Goal: Task Accomplishment & Management: Manage account settings

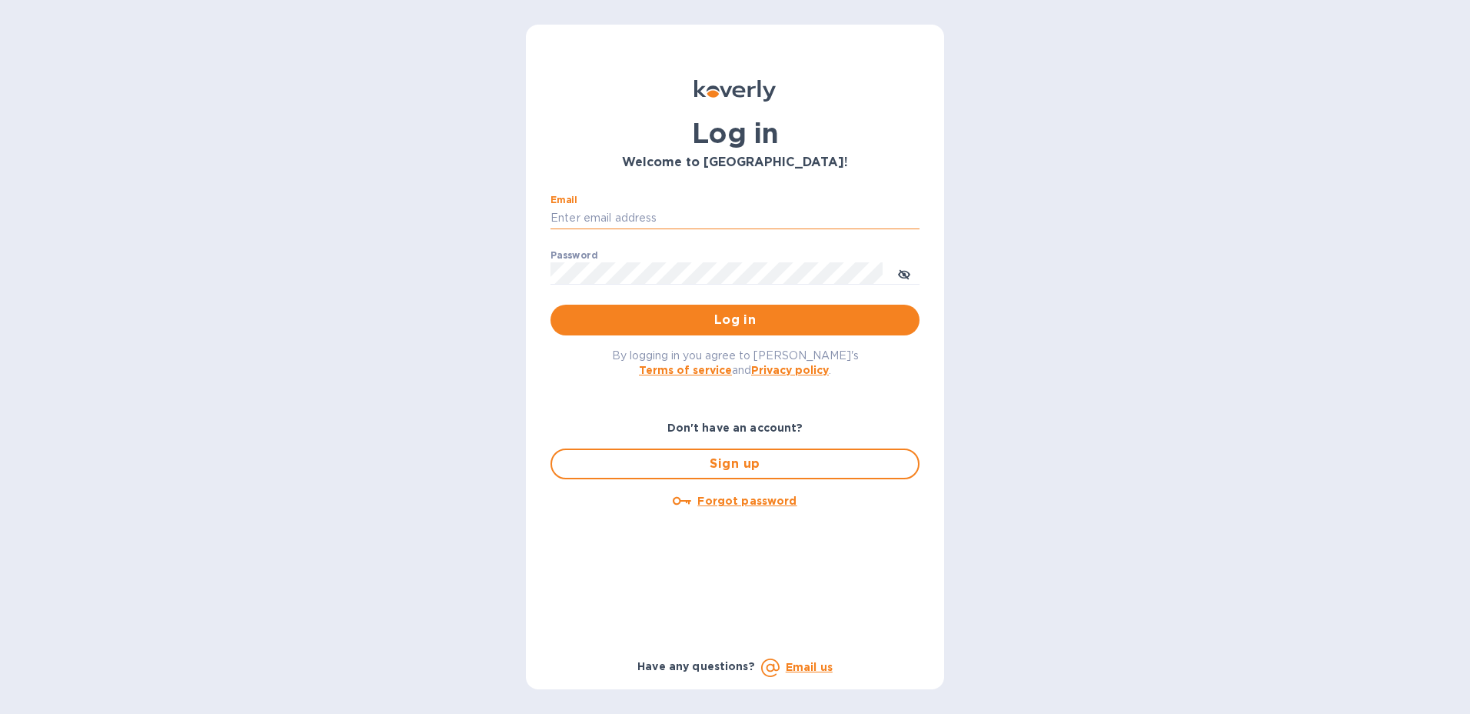
click at [609, 218] on input "Email" at bounding box center [735, 218] width 369 height 23
type input "[PERSON_NAME][EMAIL_ADDRESS][PERSON_NAME][DOMAIN_NAME]"
click at [725, 323] on span "Log in" at bounding box center [735, 320] width 344 height 18
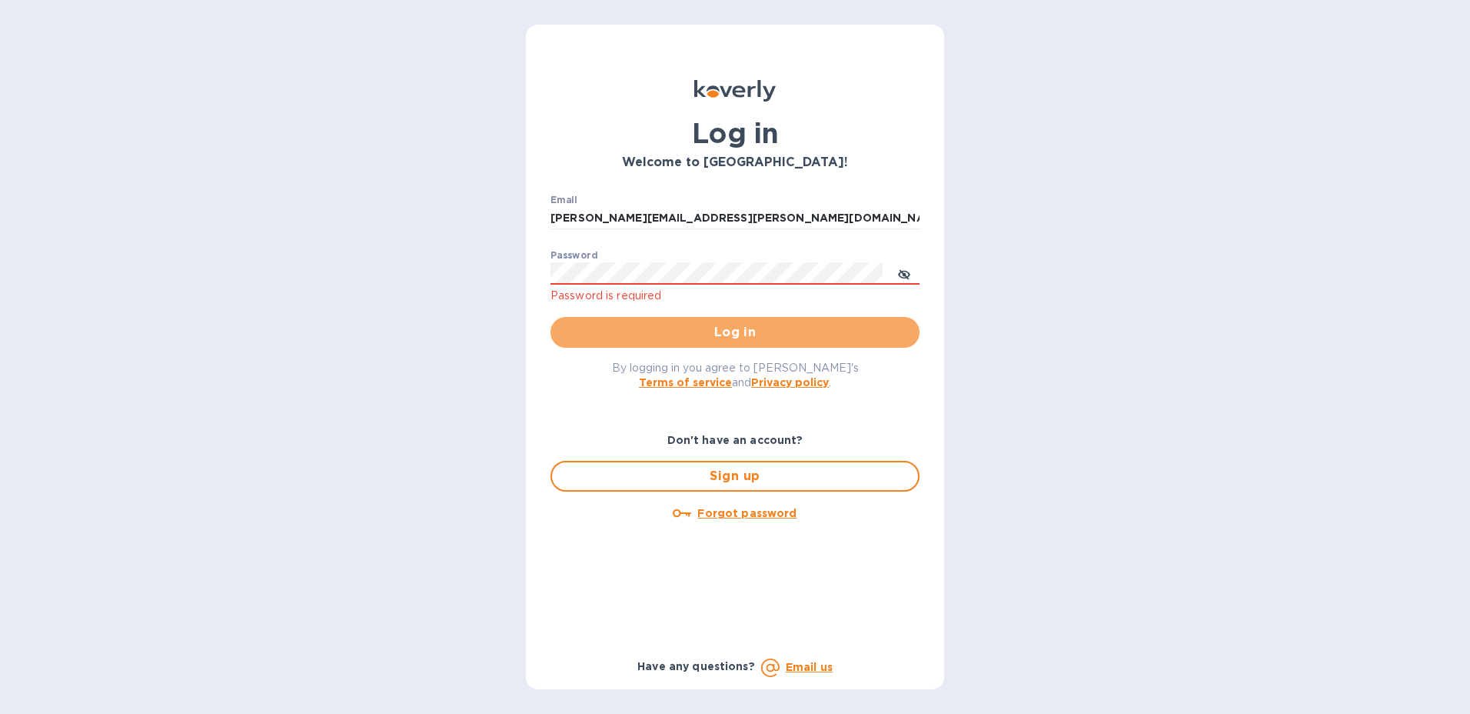
click at [901, 334] on span "Log in" at bounding box center [735, 332] width 344 height 18
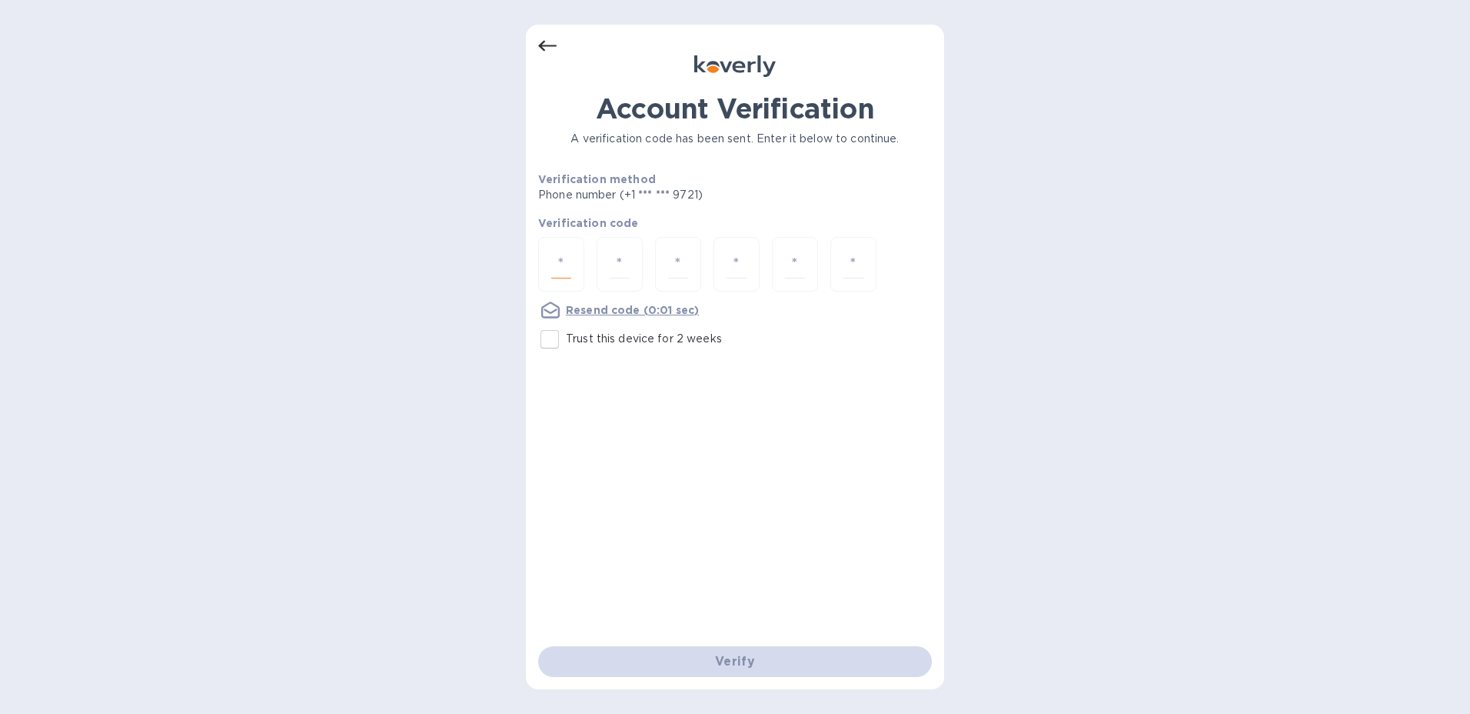
click at [555, 263] on input "number" at bounding box center [561, 264] width 20 height 28
type input "7"
type input "2"
type input "3"
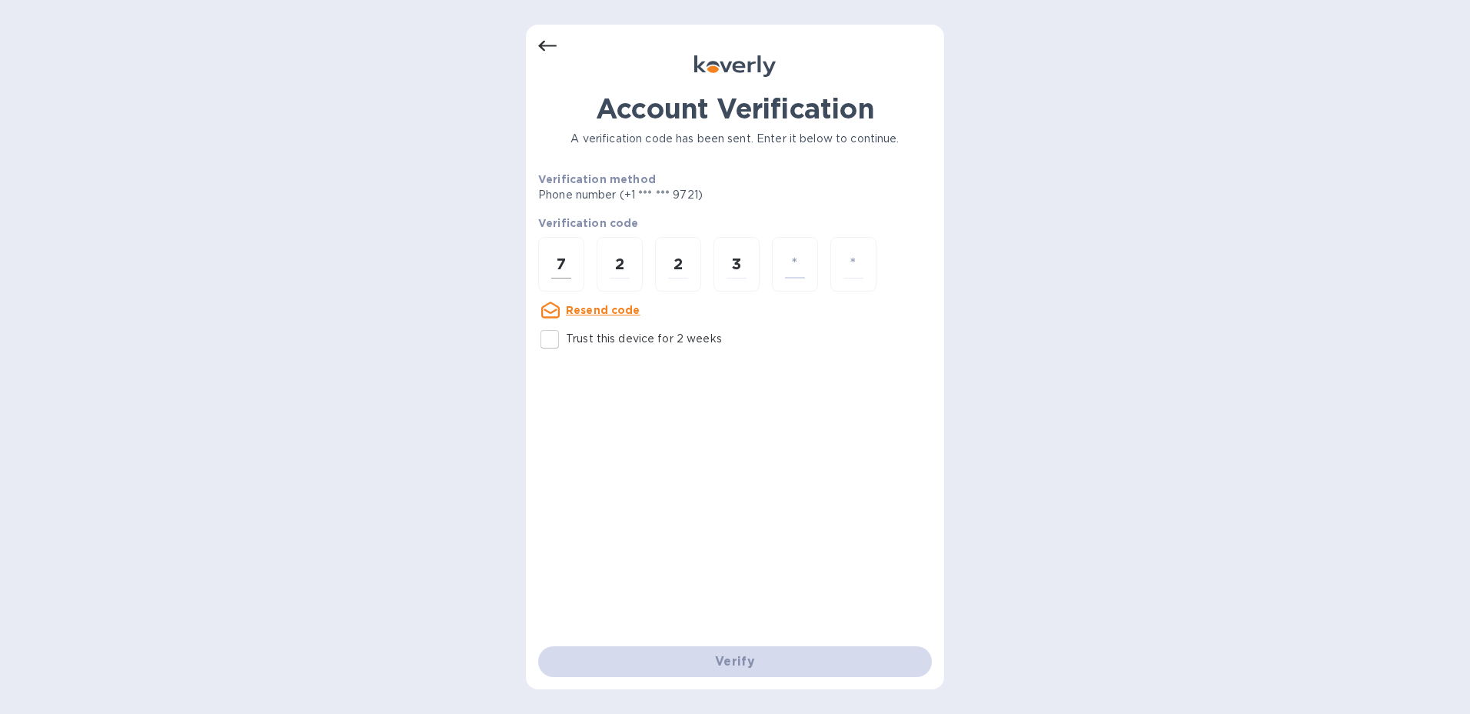
type input "1"
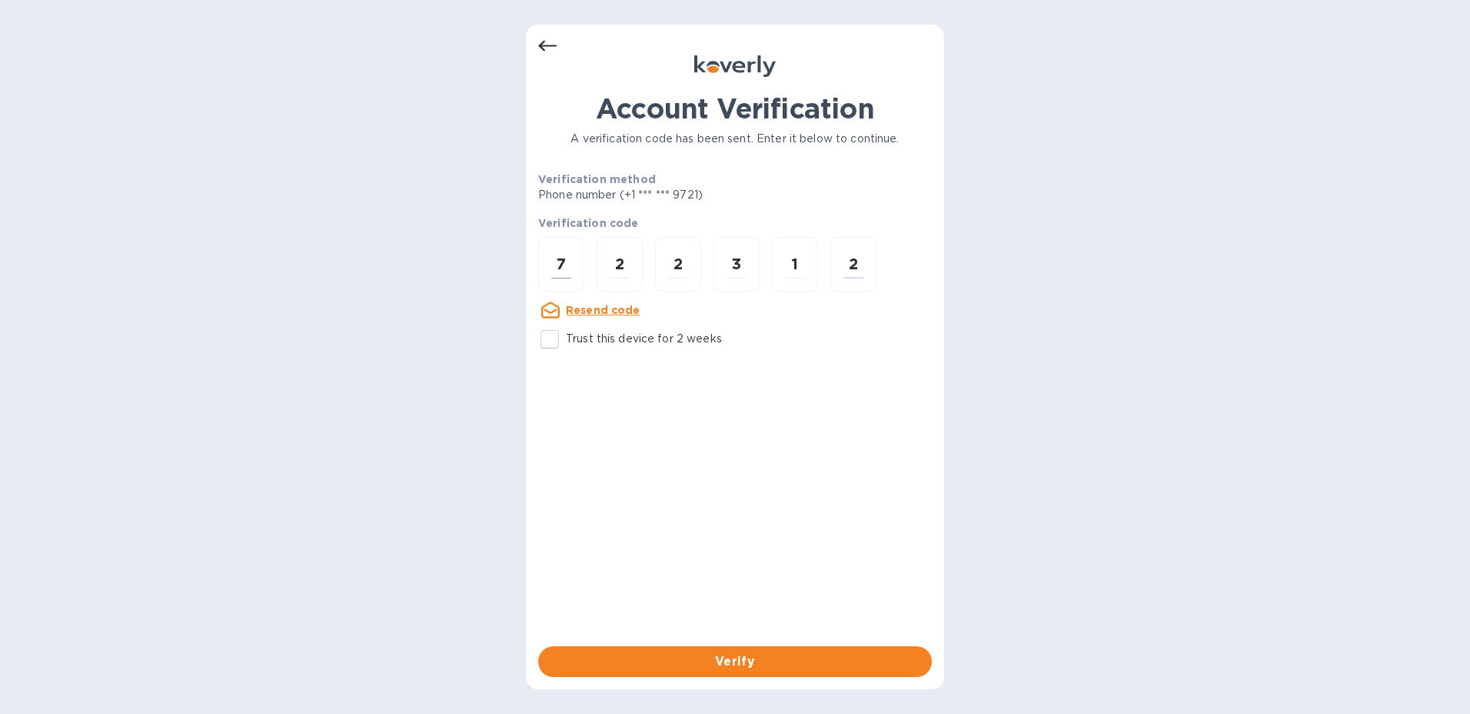
type input "5"
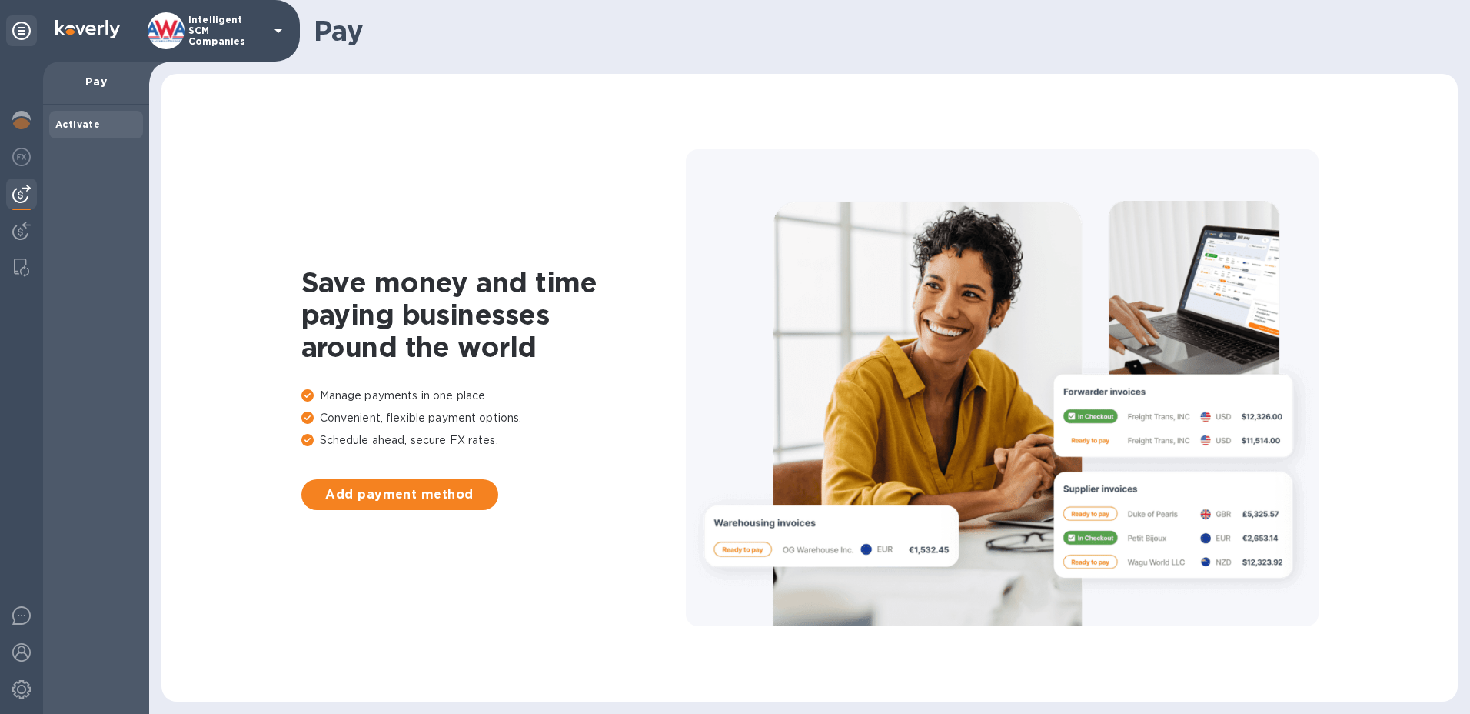
click at [35, 184] on div at bounding box center [21, 193] width 31 height 31
click at [16, 229] on img at bounding box center [21, 230] width 18 height 18
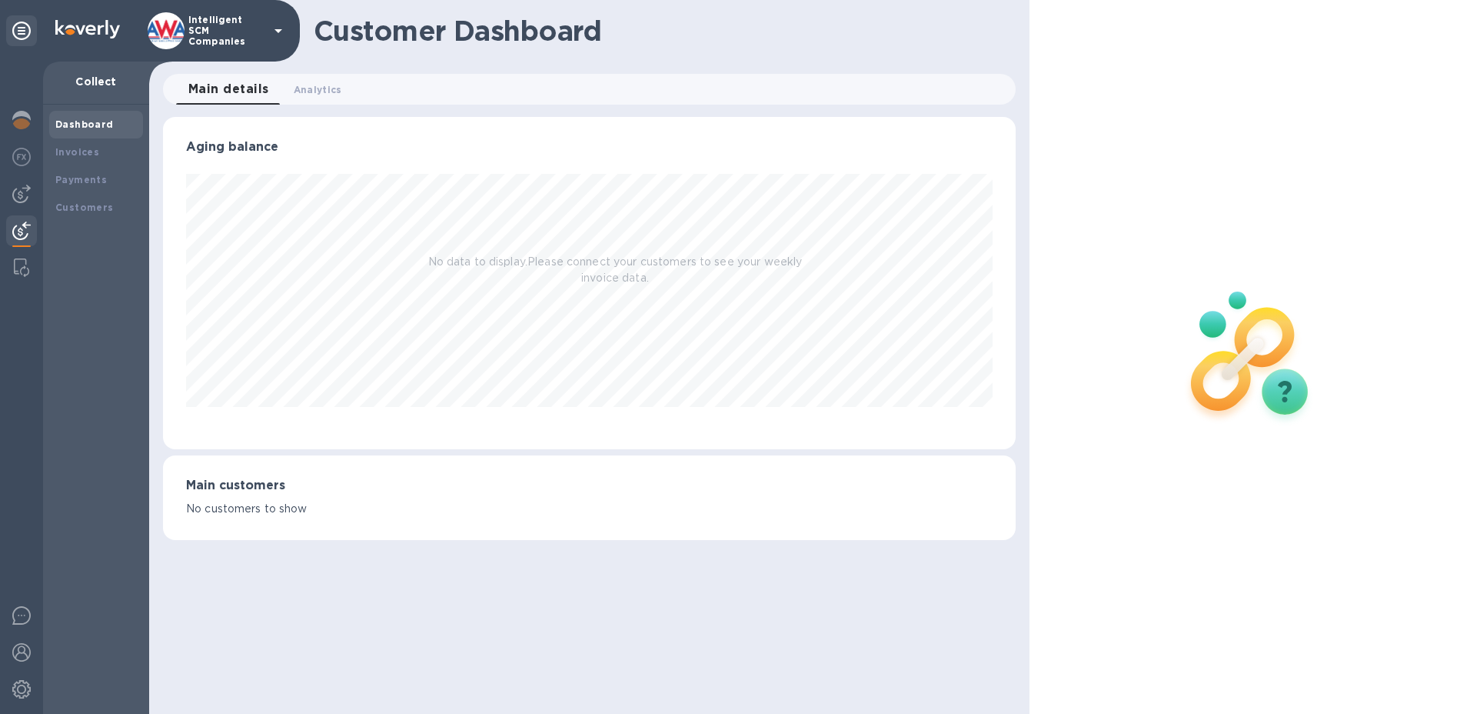
scroll to position [332, 854]
click at [88, 182] on b "Payments" at bounding box center [81, 180] width 52 height 12
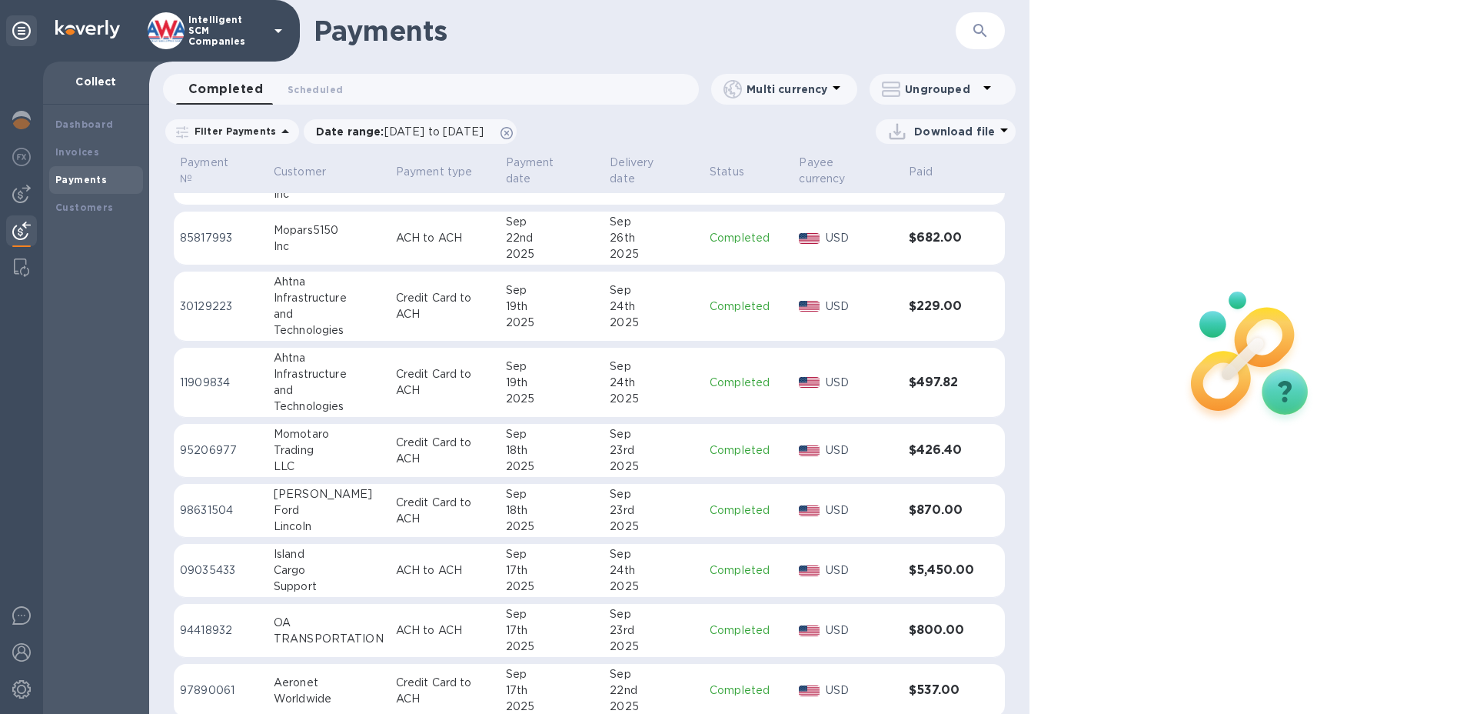
scroll to position [751, 0]
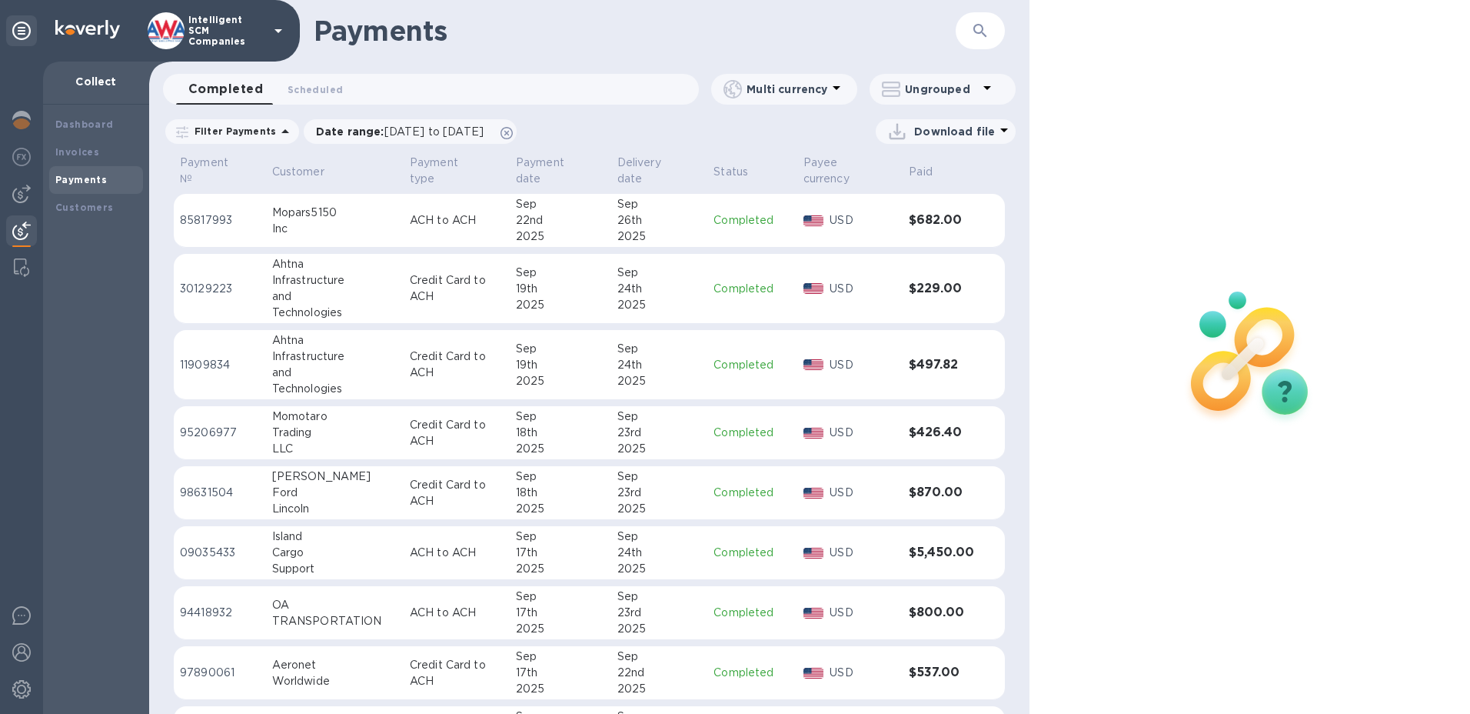
click at [548, 555] on div "17th" at bounding box center [560, 552] width 89 height 16
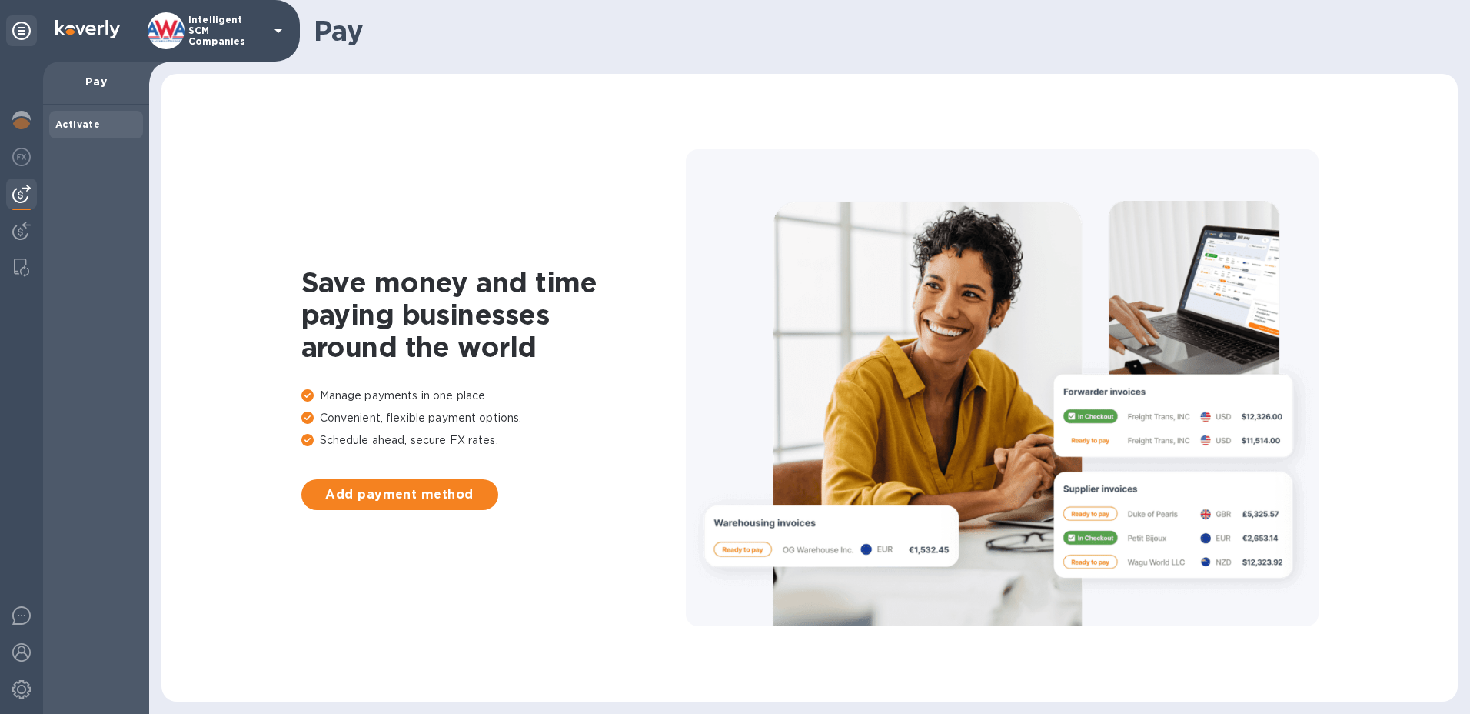
click at [21, 233] on img at bounding box center [21, 230] width 18 height 18
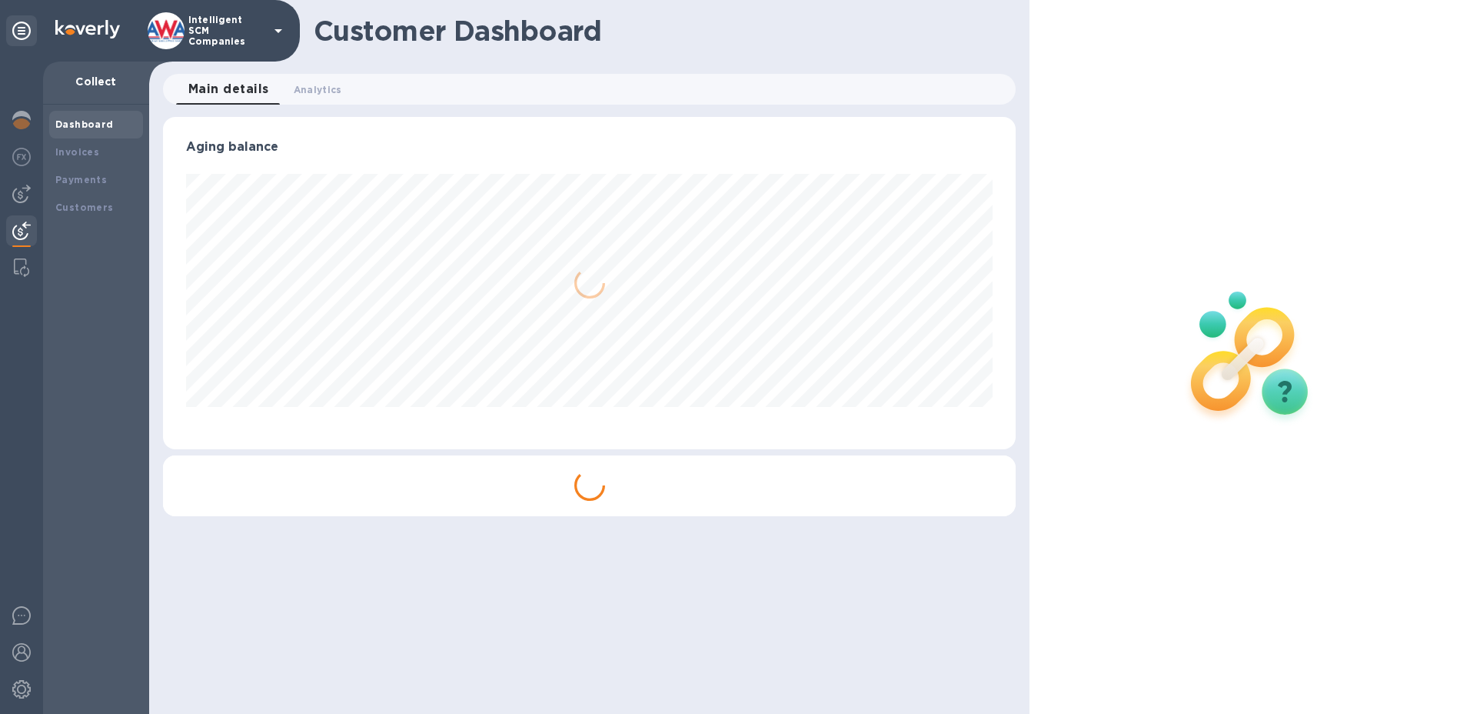
scroll to position [332, 854]
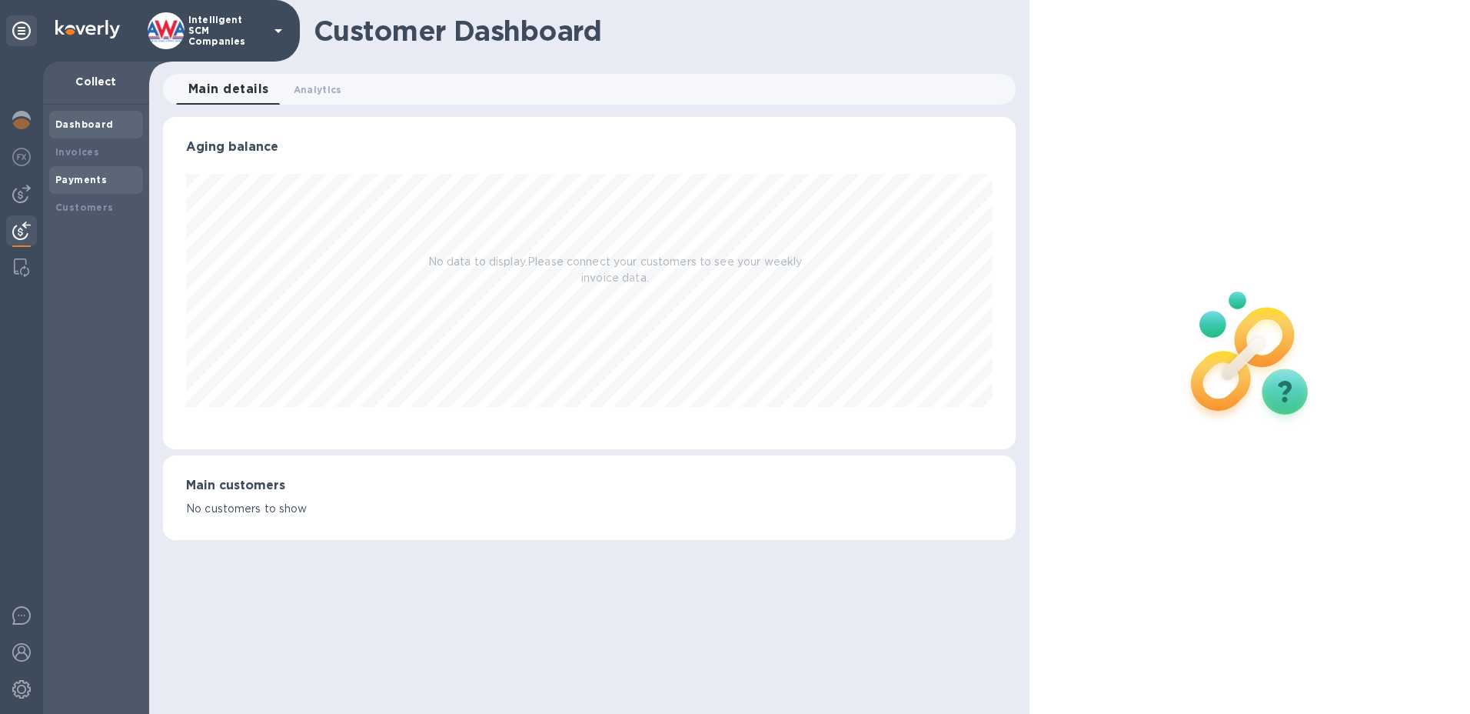
click at [82, 182] on b "Payments" at bounding box center [81, 180] width 52 height 12
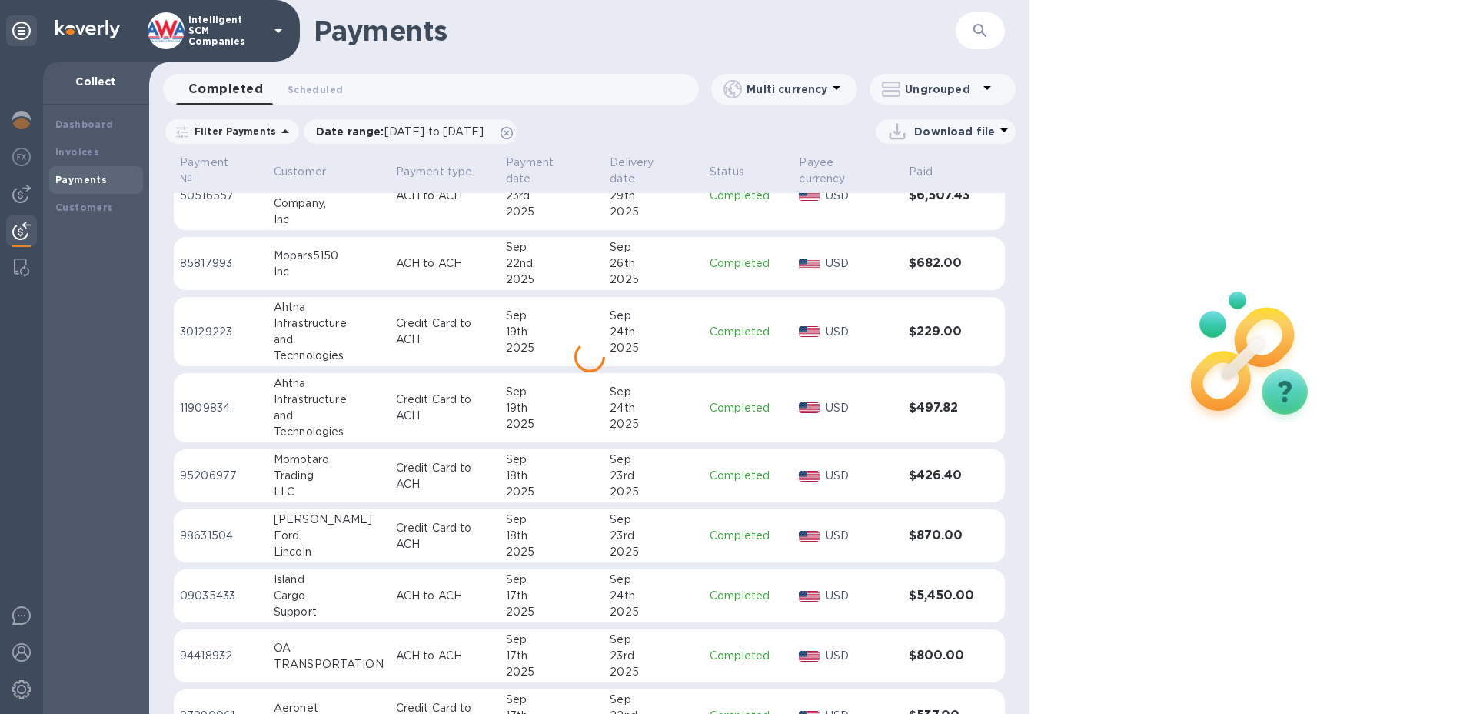
scroll to position [751, 0]
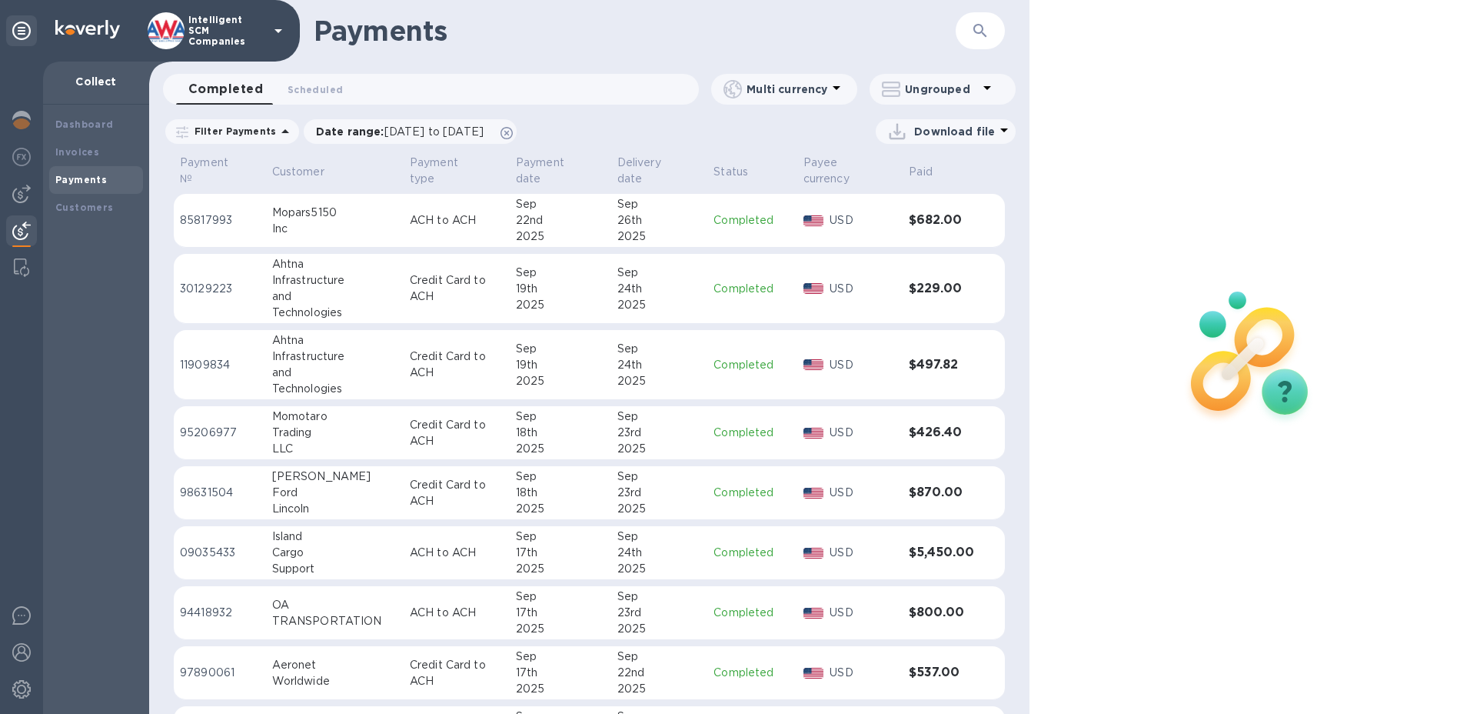
click at [816, 561] on div "USD" at bounding box center [850, 552] width 100 height 22
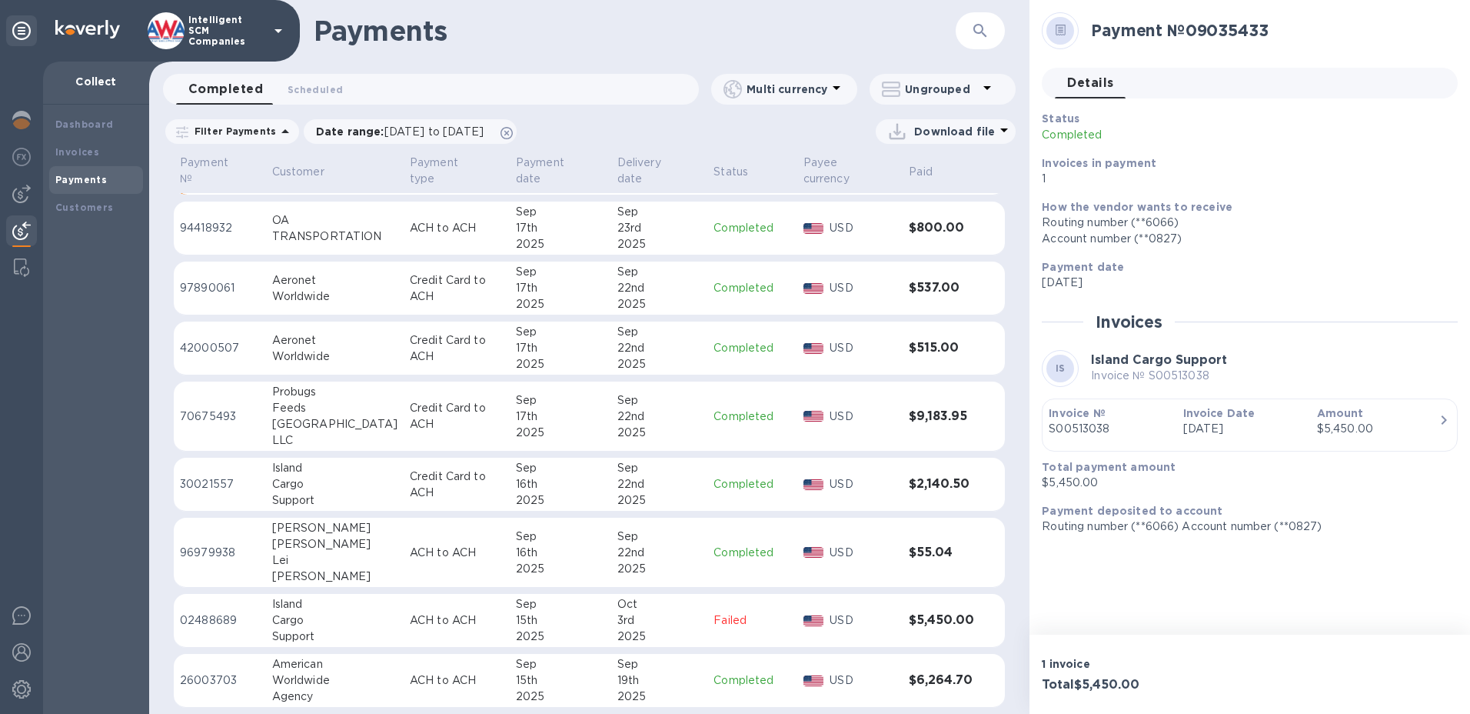
scroll to position [1213, 0]
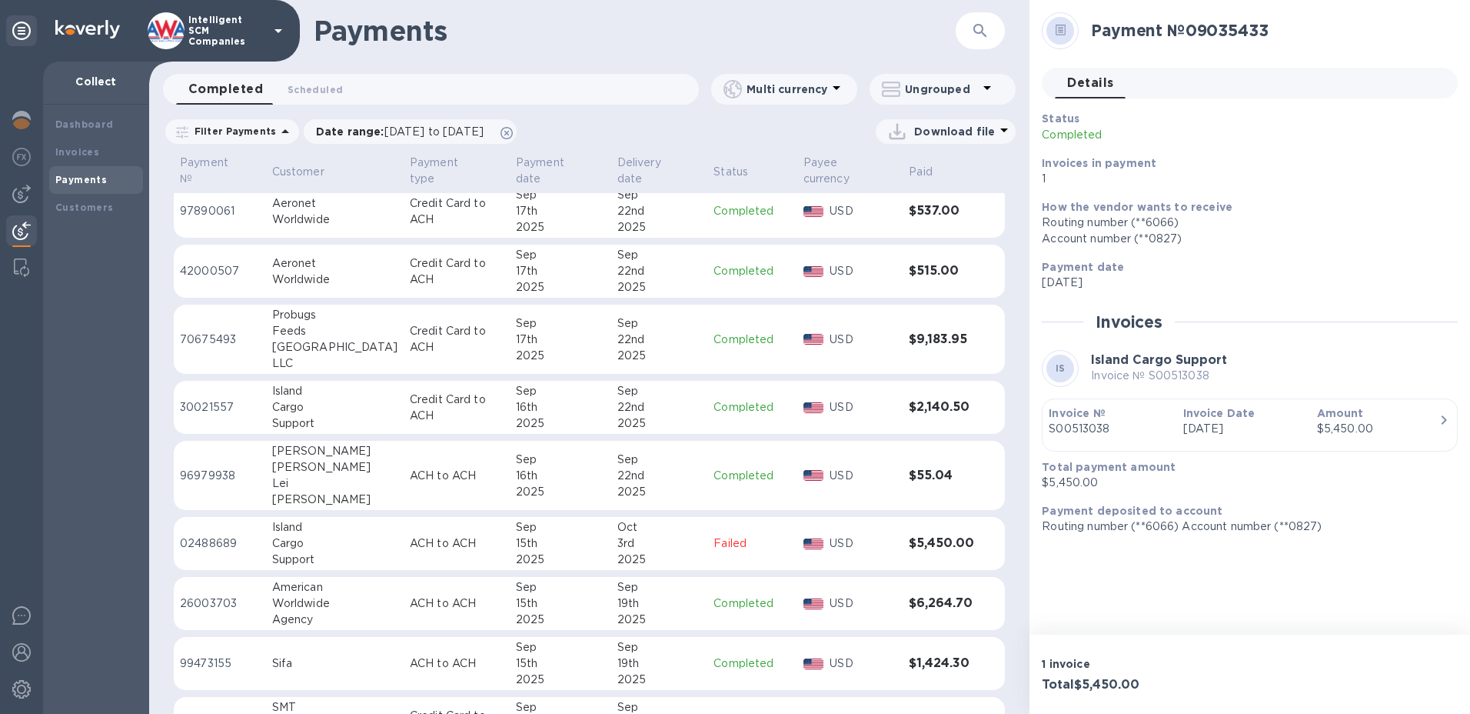
click at [830, 538] on p "USD" at bounding box center [863, 543] width 67 height 16
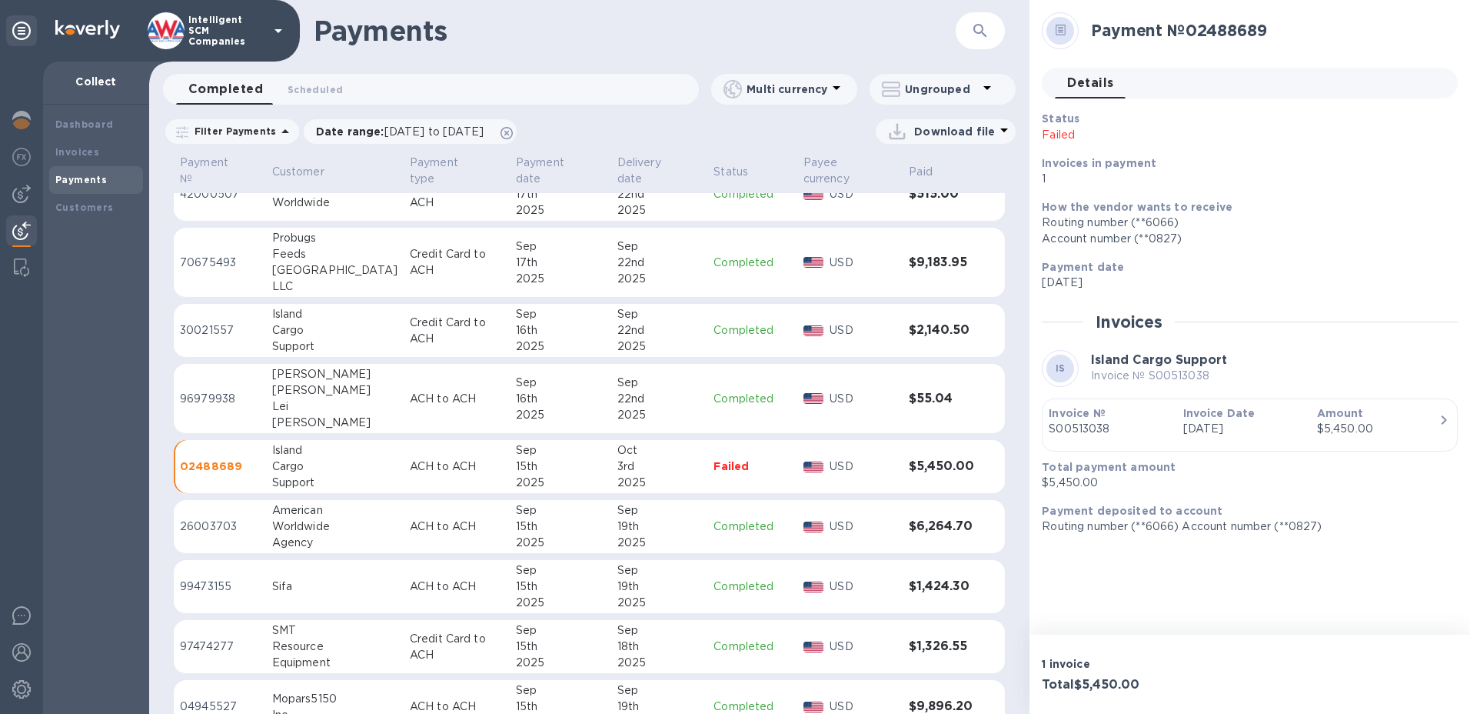
click at [1245, 697] on div "1 invoice Total $5,450.00" at bounding box center [1250, 673] width 441 height 79
click at [78, 483] on div "Dashboard Invoices Payments Customers" at bounding box center [96, 409] width 106 height 609
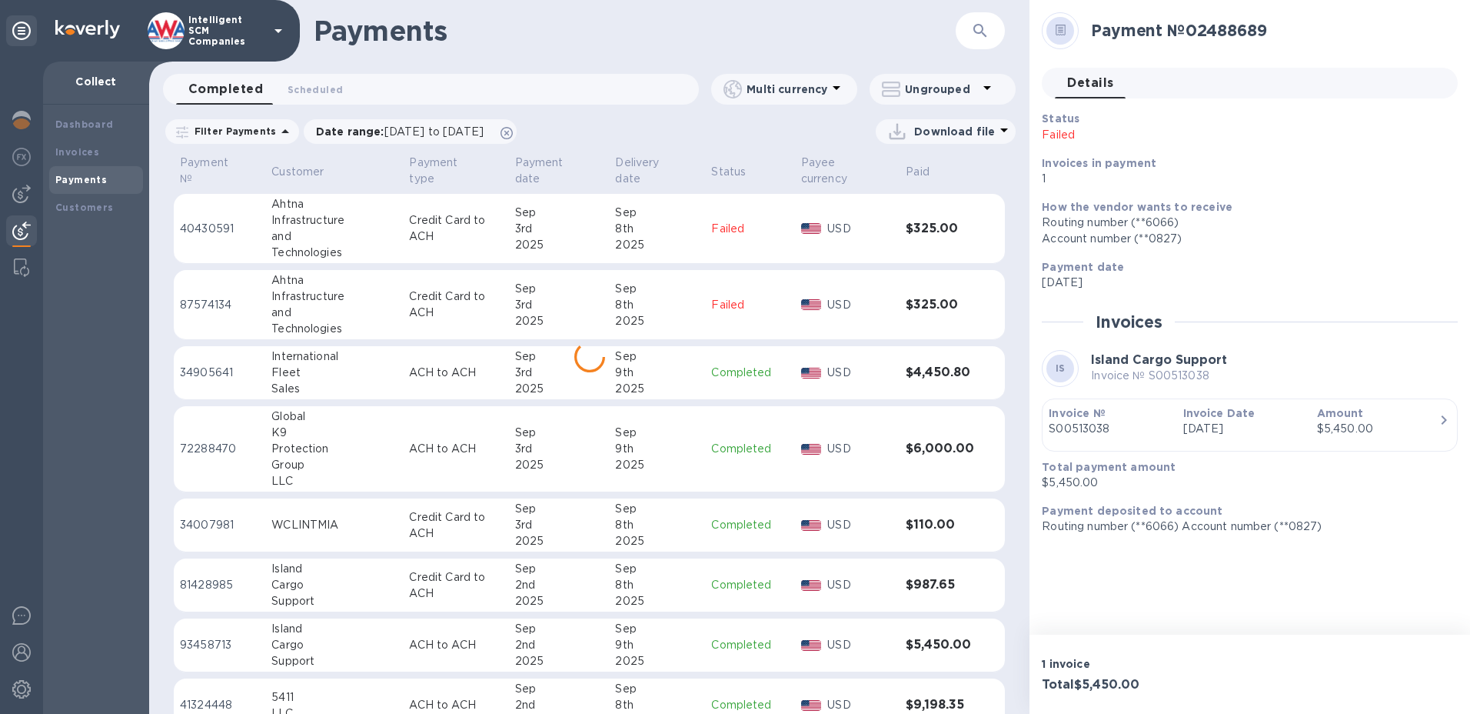
scroll to position [3312, 0]
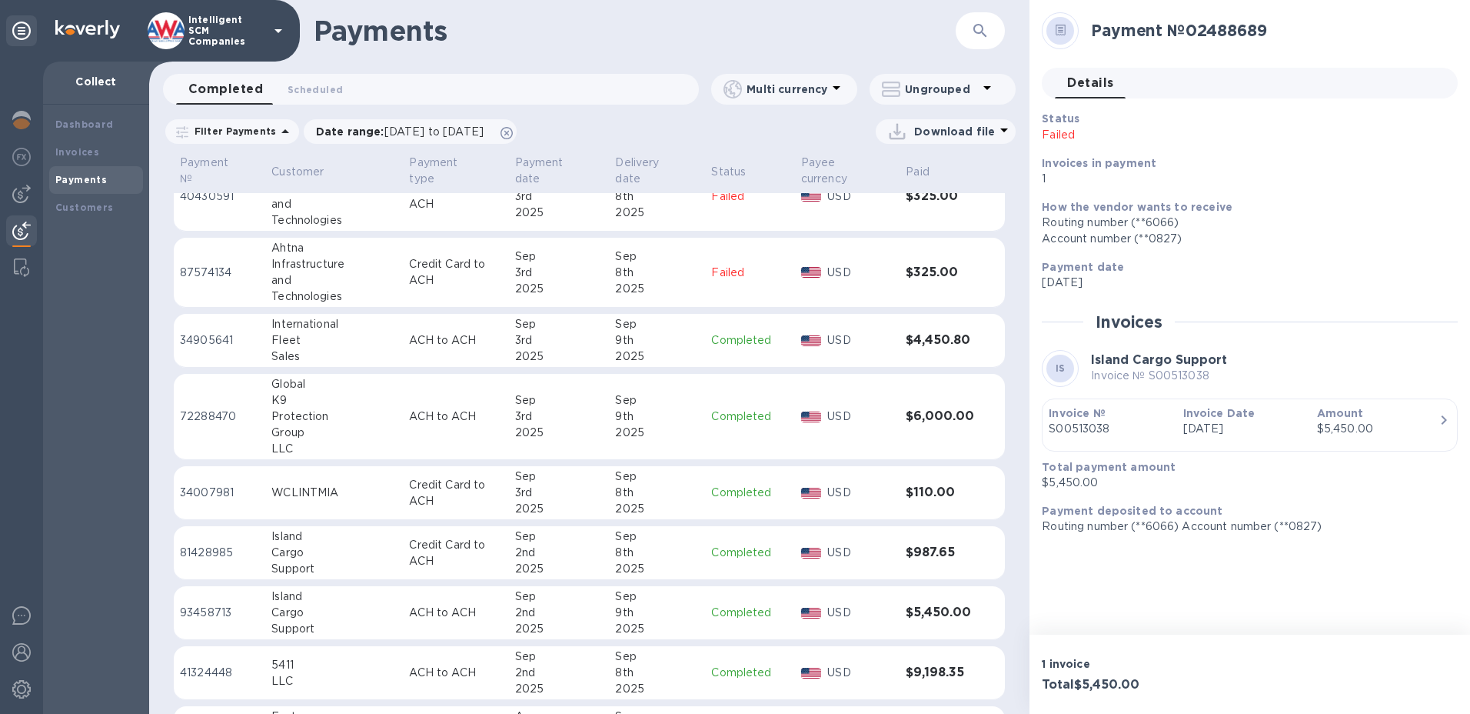
click at [680, 618] on div "9th" at bounding box center [657, 612] width 84 height 16
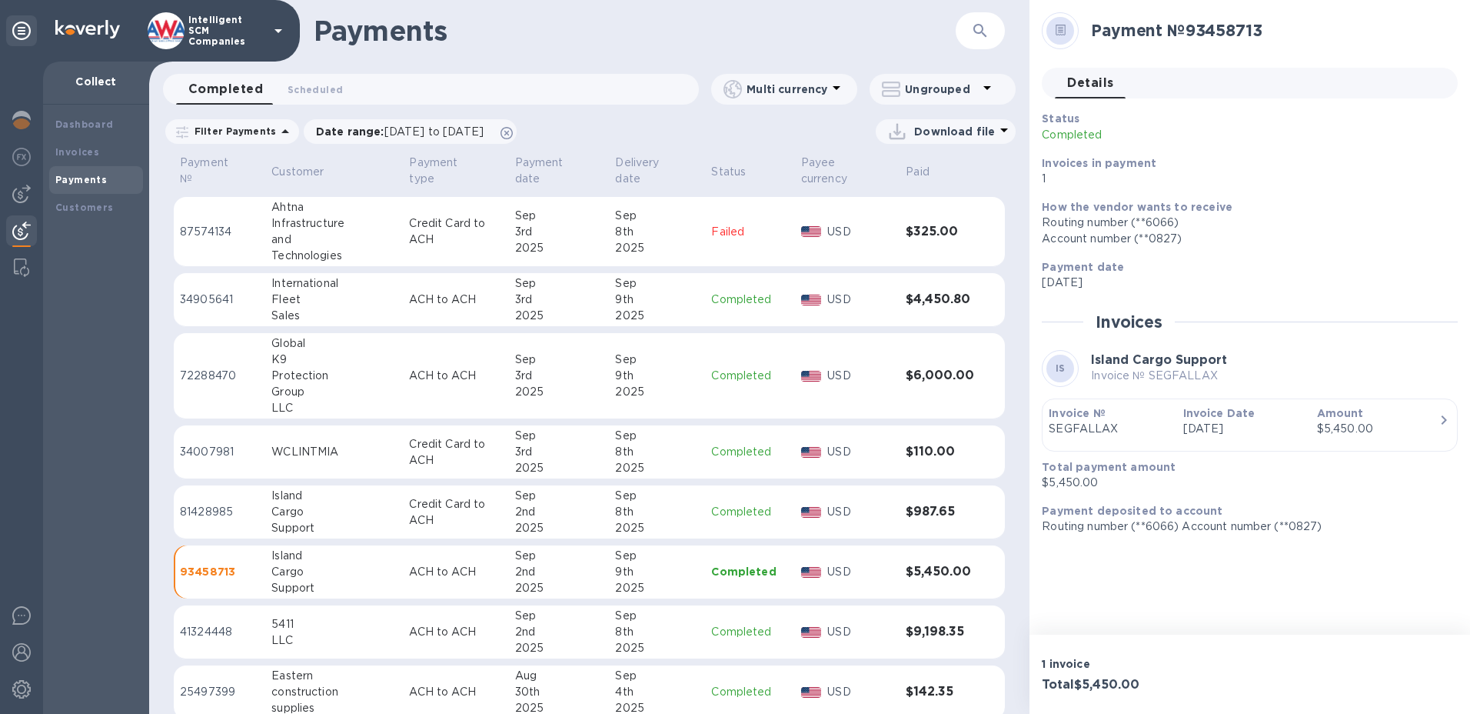
scroll to position [3372, 0]
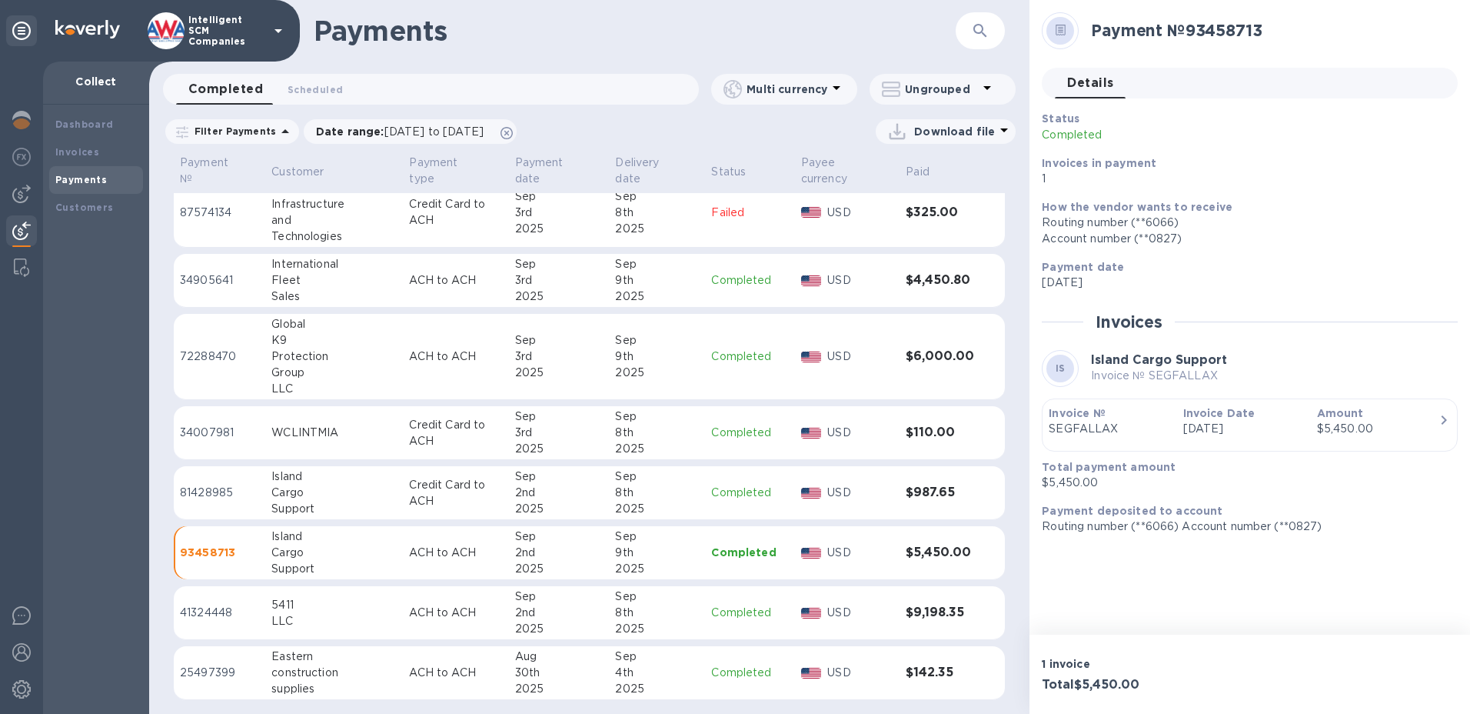
click at [276, 129] on icon at bounding box center [285, 131] width 18 height 18
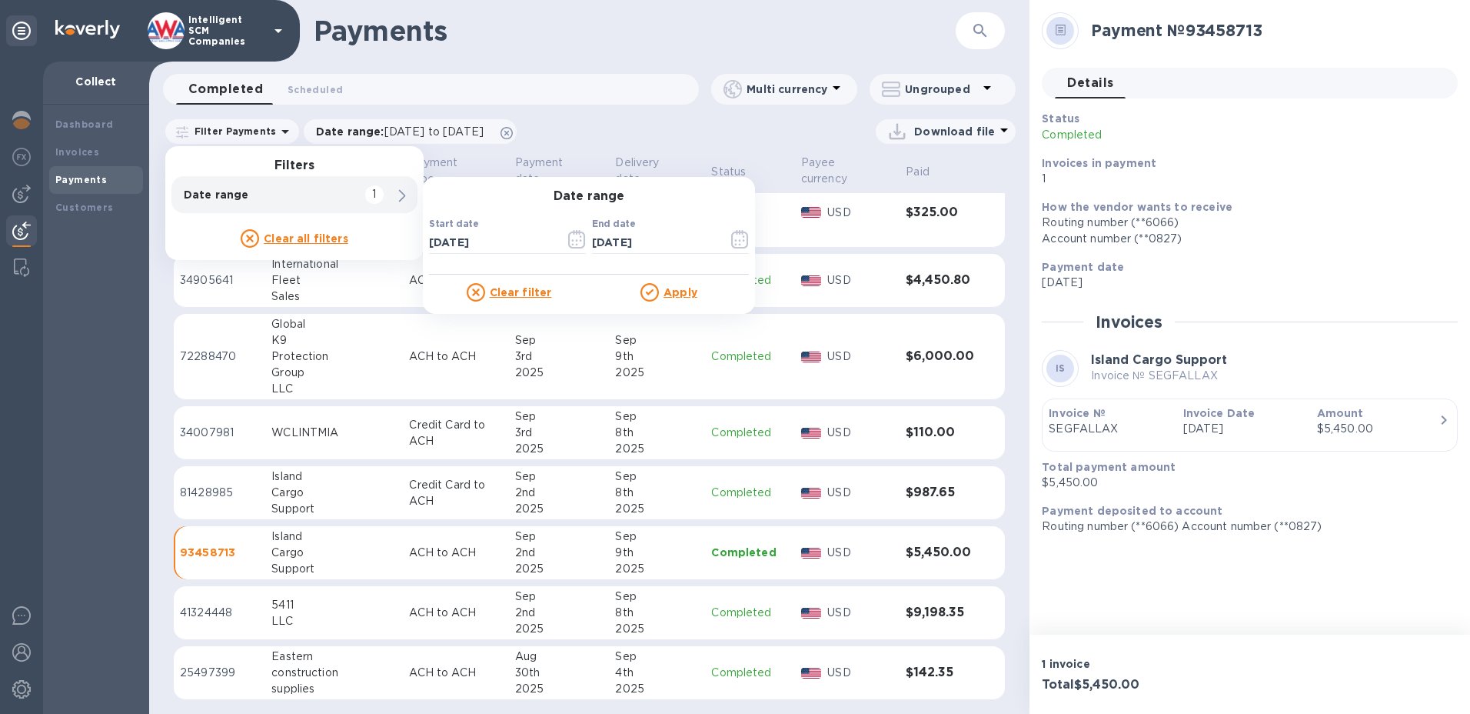
click at [605, 129] on div "Download file" at bounding box center [770, 131] width 491 height 25
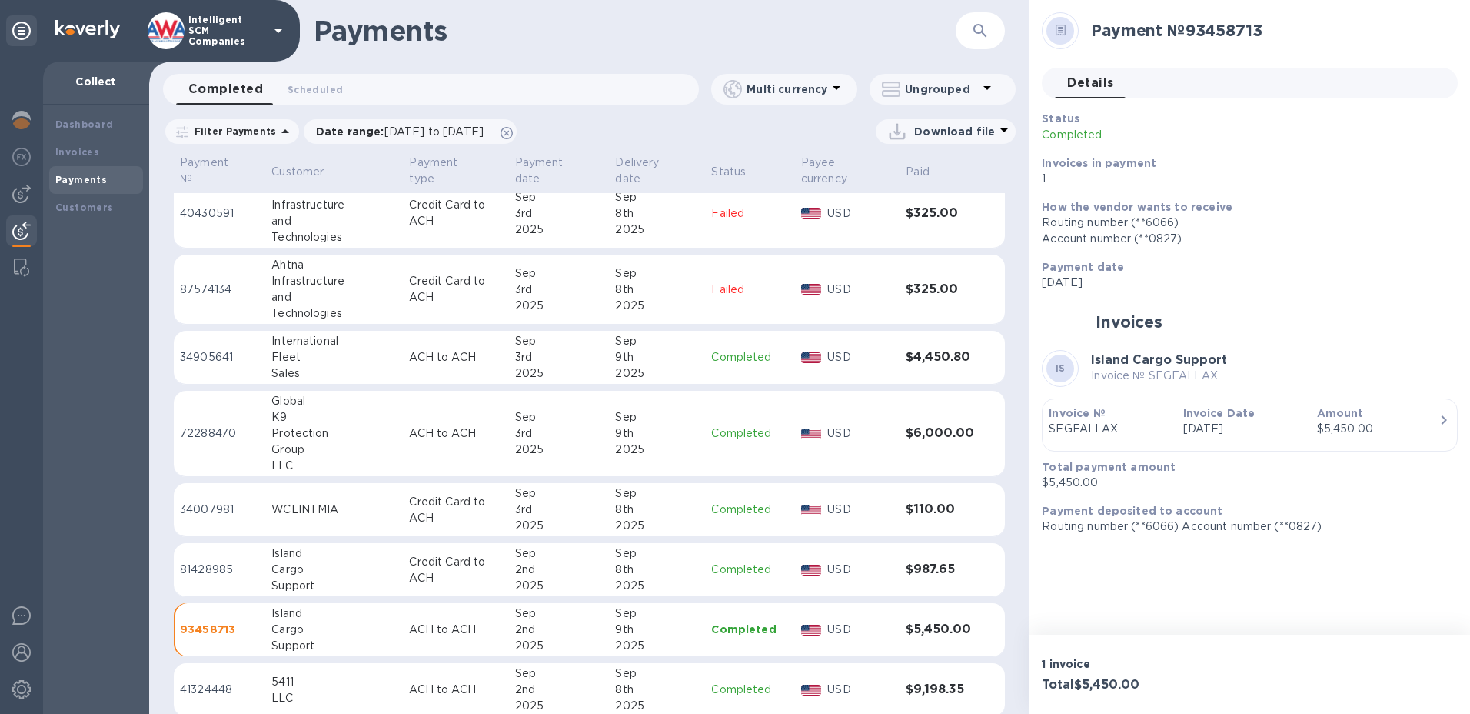
scroll to position [3218, 0]
